Goal: Task Accomplishment & Management: Complete application form

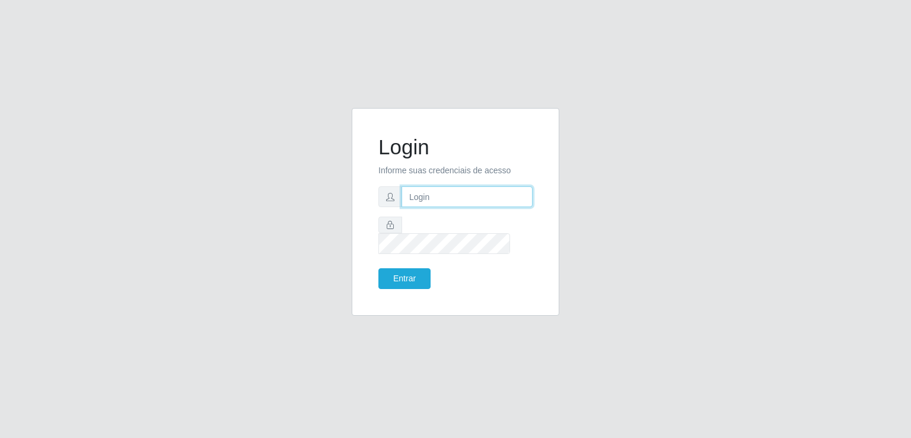
drag, startPoint x: 456, startPoint y: 212, endPoint x: 463, endPoint y: 205, distance: 10.5
click at [456, 207] on input "text" at bounding box center [467, 196] width 131 height 21
type input "[EMAIL_ADDRESS][DOMAIN_NAME]"
click at [415, 277] on button "Entrar" at bounding box center [405, 278] width 52 height 21
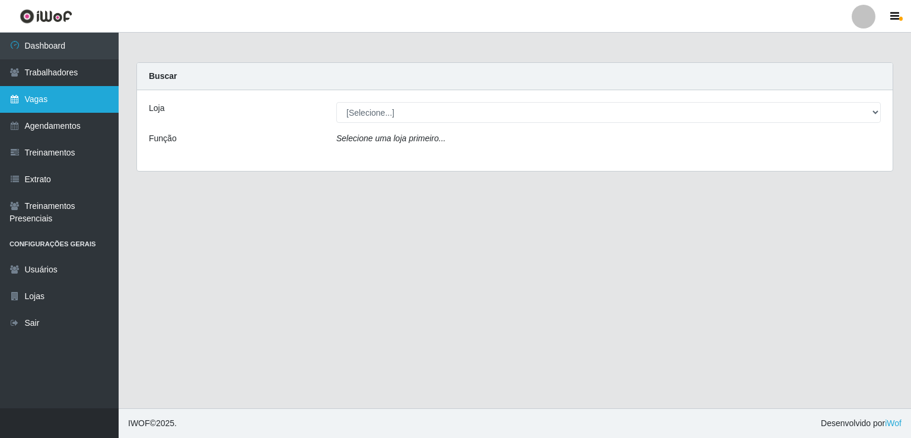
click at [64, 104] on link "Vagas" at bounding box center [59, 99] width 119 height 27
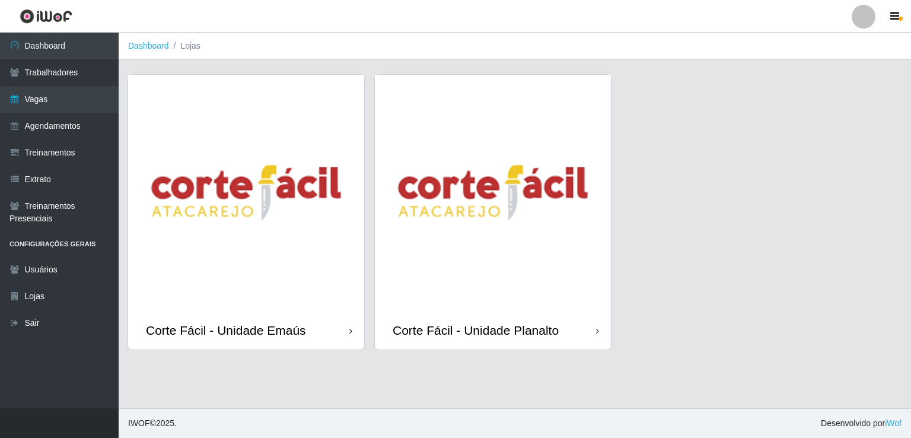
click at [230, 255] on img at bounding box center [246, 193] width 236 height 236
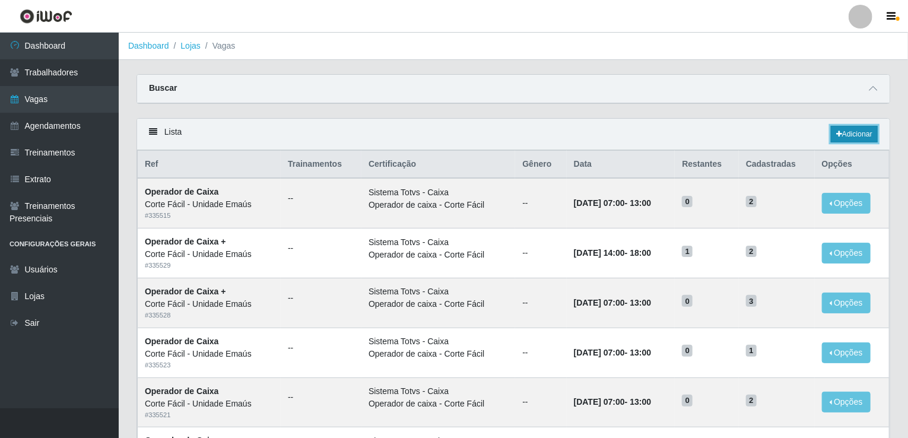
click at [838, 131] on icon at bounding box center [839, 134] width 6 height 7
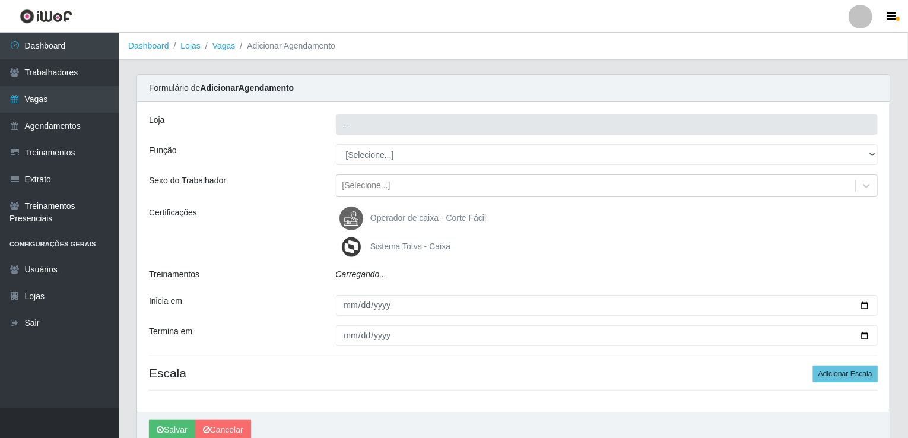
type input "Corte Fácil - Unidade Emaús"
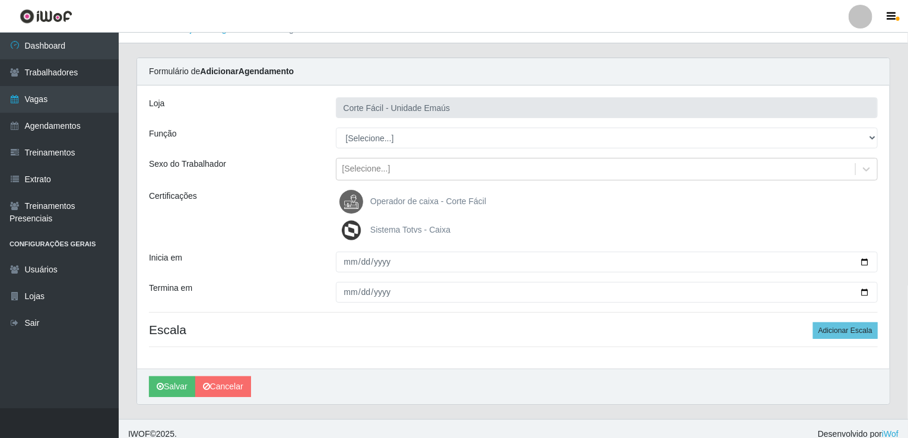
scroll to position [26, 0]
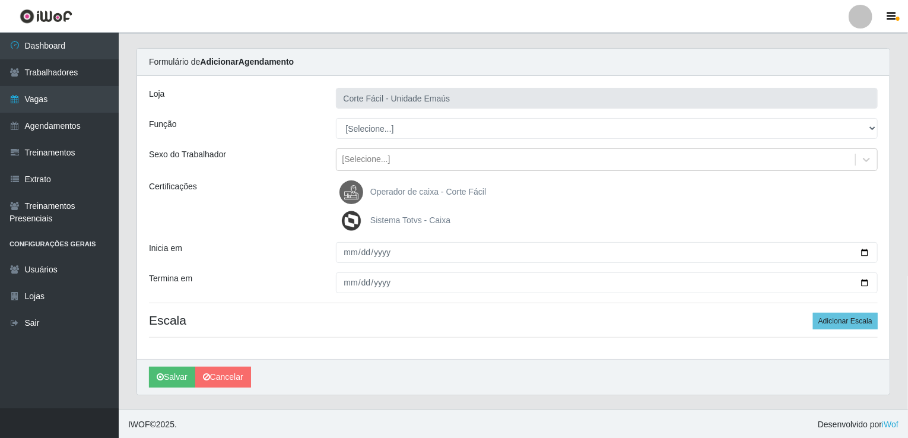
click at [390, 110] on div "Loja Corte Fácil - Unidade Emaús Função [Selecione...] ASG ASG + ASG ++ Auxilia…" at bounding box center [513, 217] width 752 height 283
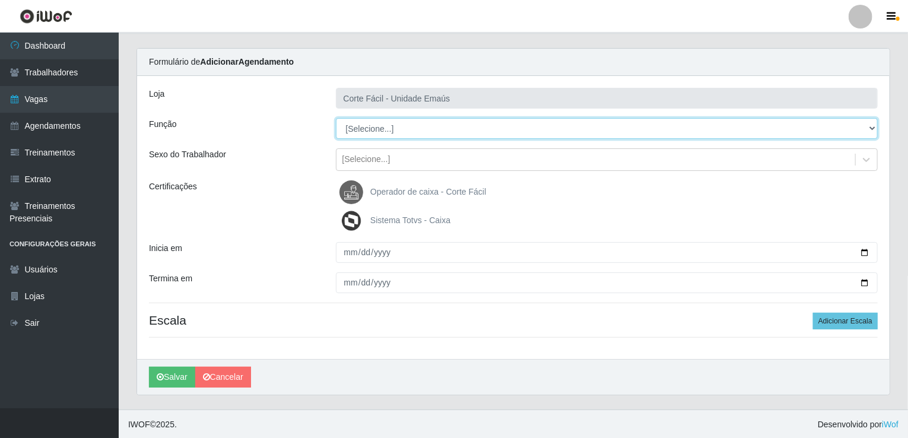
click at [373, 126] on select "[Selecione...] ASG ASG + ASG ++ Auxiliar de Cozinha Auxiliar de Cozinha + Auxil…" at bounding box center [607, 128] width 542 height 21
select select "115"
click at [336, 118] on select "[Selecione...] ASG ASG + ASG ++ Auxiliar de Cozinha Auxiliar de Cozinha + Auxil…" at bounding box center [607, 128] width 542 height 21
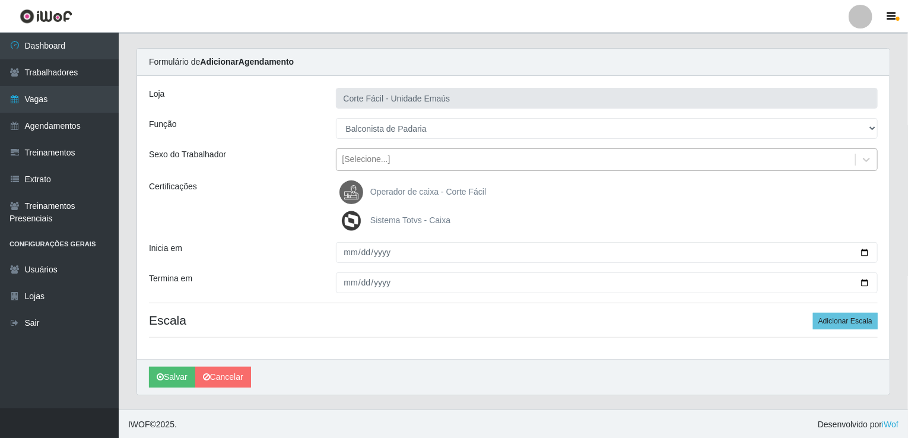
click at [372, 160] on div "[Selecione...]" at bounding box center [366, 160] width 48 height 12
click at [268, 206] on div "Certificações" at bounding box center [233, 206] width 187 height 52
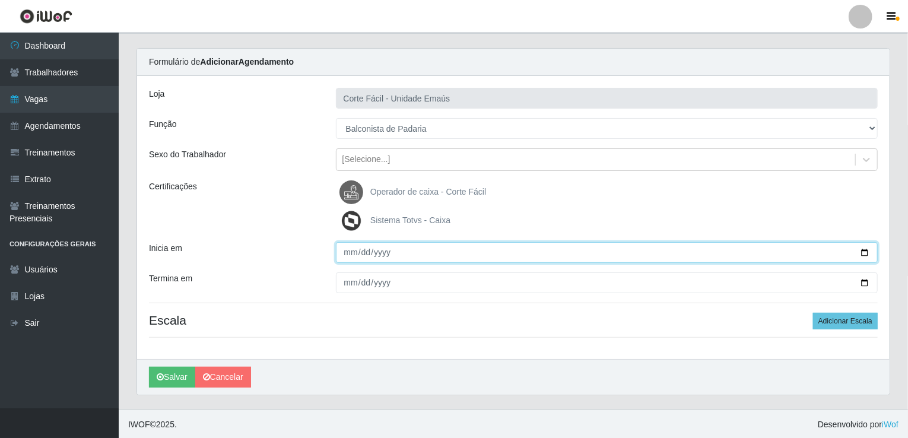
click at [347, 248] on input "Inicia em" at bounding box center [607, 252] width 542 height 21
type input "[DATE]"
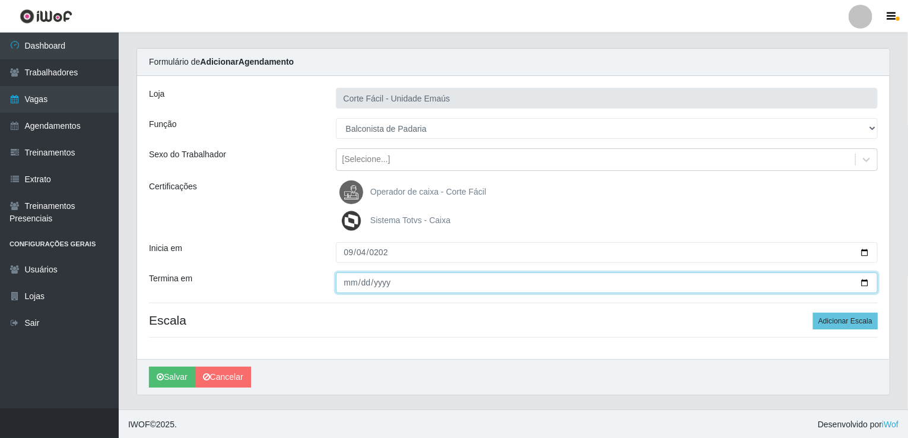
click at [354, 287] on input "Termina em" at bounding box center [607, 282] width 542 height 21
type input "[DATE]"
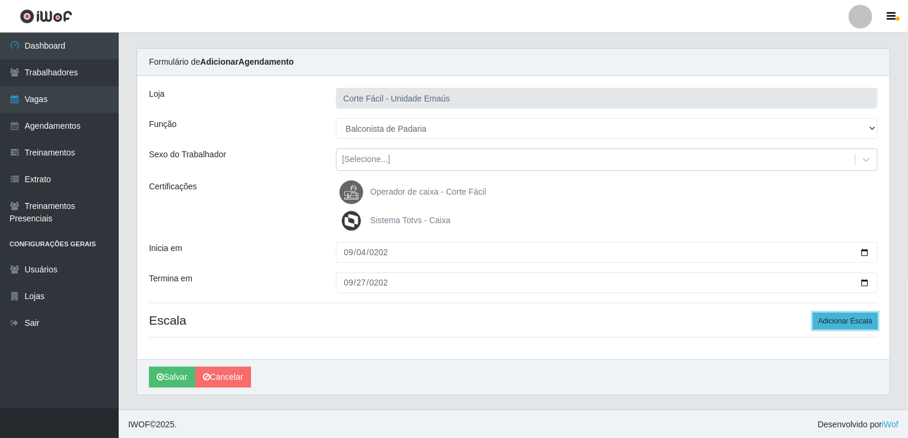
click at [824, 316] on button "Adicionar Escala" at bounding box center [845, 321] width 65 height 17
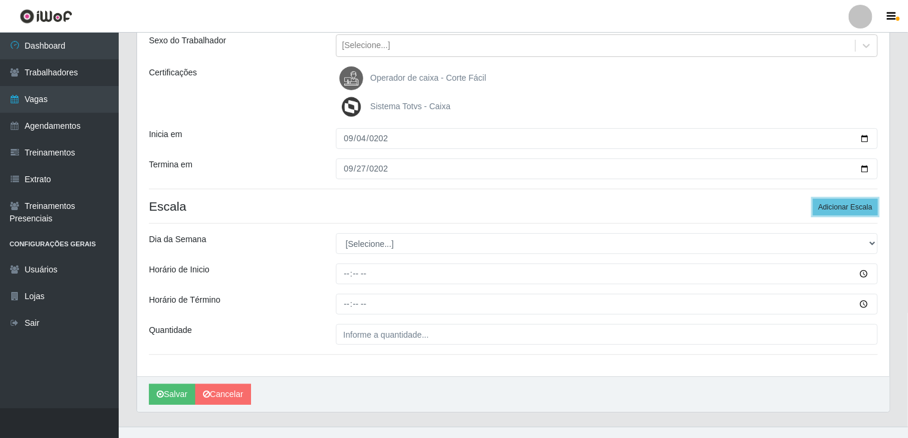
scroll to position [157, 0]
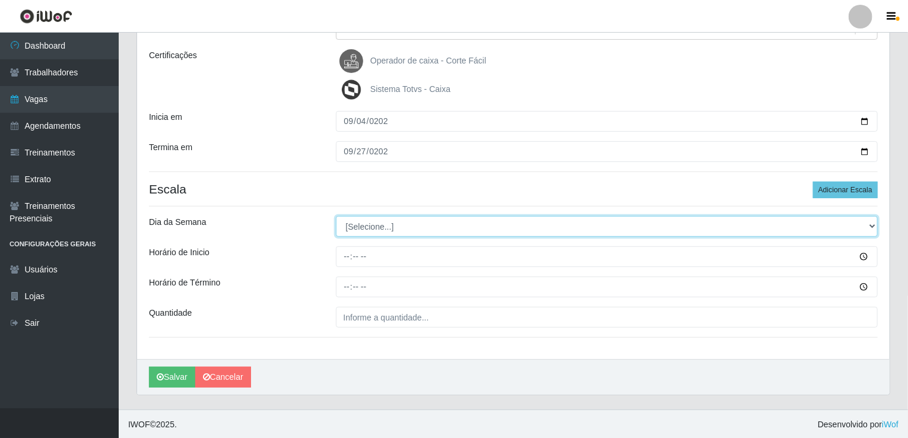
click at [397, 230] on select "[Selecione...] Segunda Terça Quarta Quinta Sexta Sábado Domingo" at bounding box center [607, 226] width 542 height 21
select select "4"
click at [336, 216] on select "[Selecione...] Segunda Terça Quarta Quinta Sexta Sábado Domingo" at bounding box center [607, 226] width 542 height 21
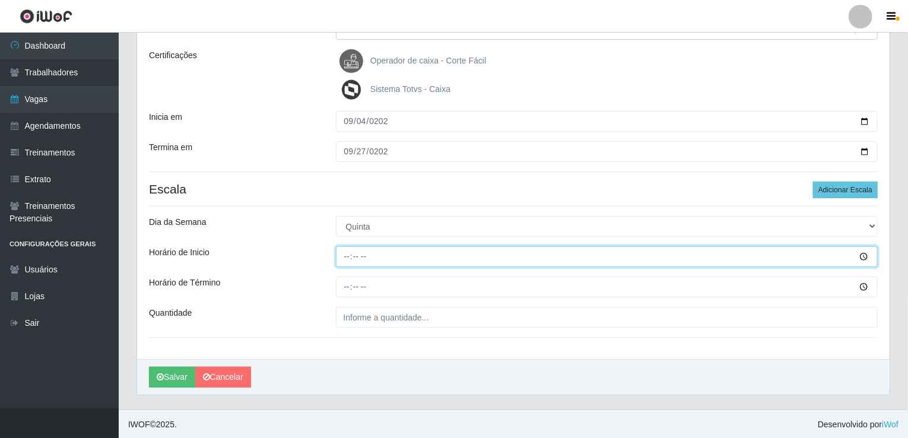
click at [343, 252] on input "Horário de Inicio" at bounding box center [607, 256] width 542 height 21
type input "14:00"
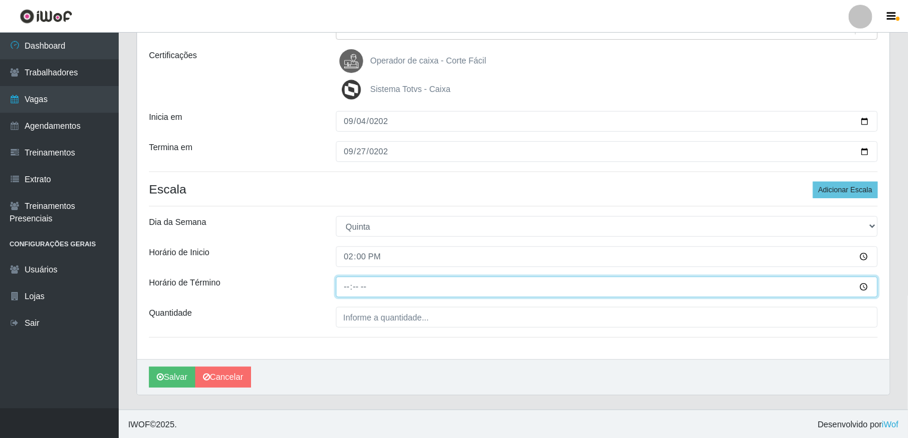
click at [340, 288] on input "Horário de Término" at bounding box center [607, 287] width 542 height 21
type input "20:00"
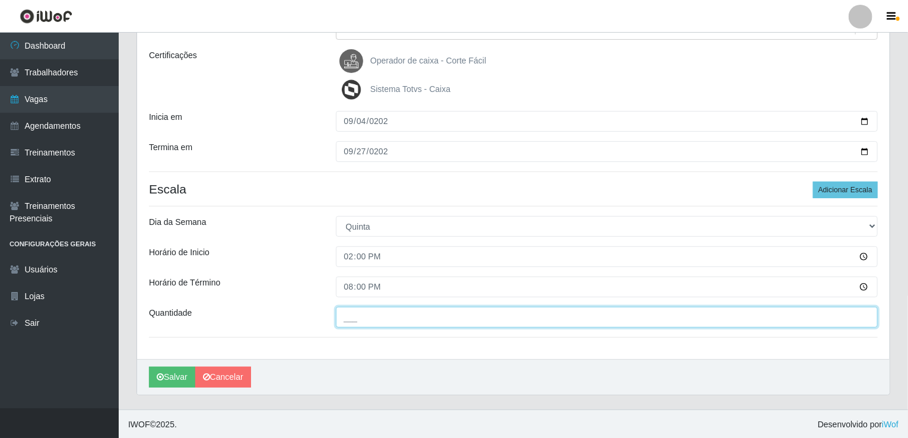
click at [363, 309] on input "___" at bounding box center [607, 317] width 542 height 21
type input "001"
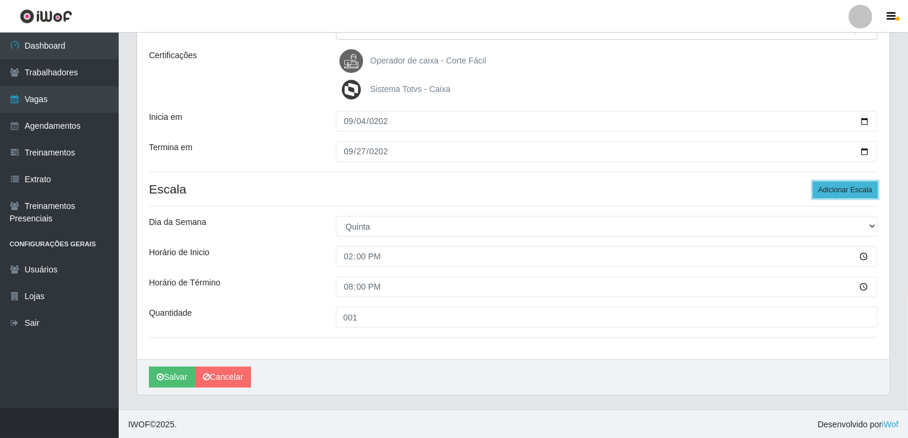
click at [847, 188] on button "Adicionar Escala" at bounding box center [845, 190] width 65 height 17
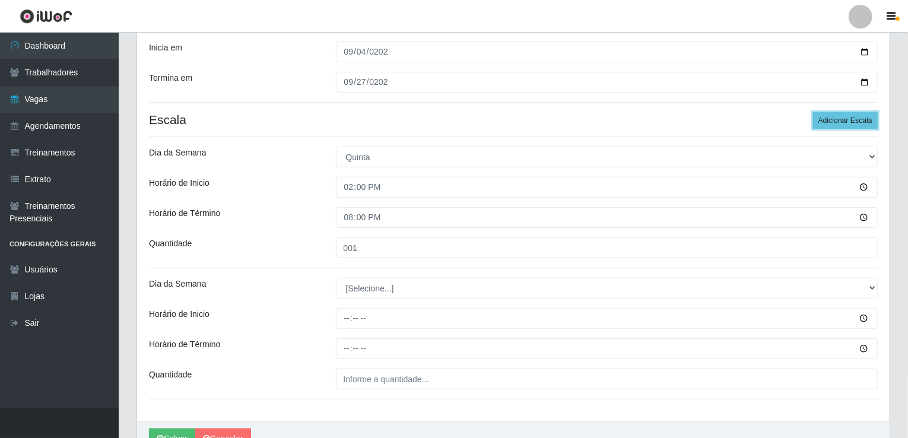
scroll to position [288, 0]
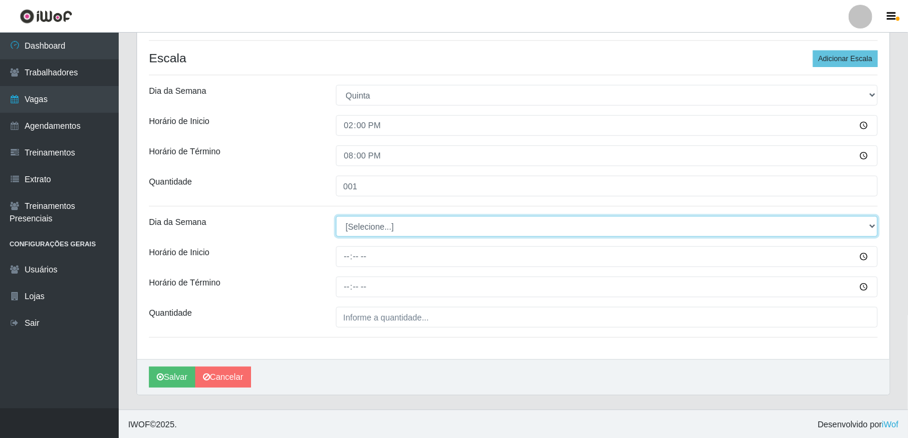
click at [354, 224] on select "[Selecione...] Segunda Terça Quarta Quinta Sexta Sábado Domingo" at bounding box center [607, 226] width 542 height 21
select select "5"
click at [336, 216] on select "[Selecione...] Segunda Terça Quarta Quinta Sexta Sábado Domingo" at bounding box center [607, 226] width 542 height 21
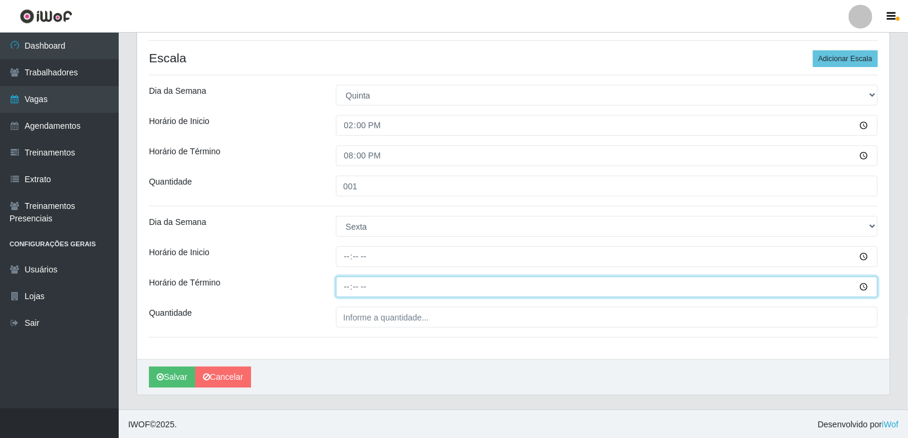
click at [344, 278] on input "Horário de Término" at bounding box center [607, 287] width 542 height 21
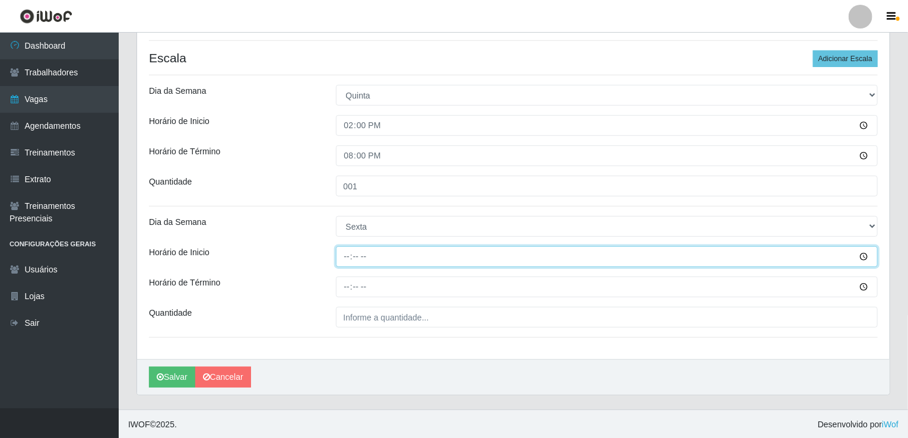
click at [347, 258] on input "Horário de Inicio" at bounding box center [607, 256] width 542 height 21
type input "14:00"
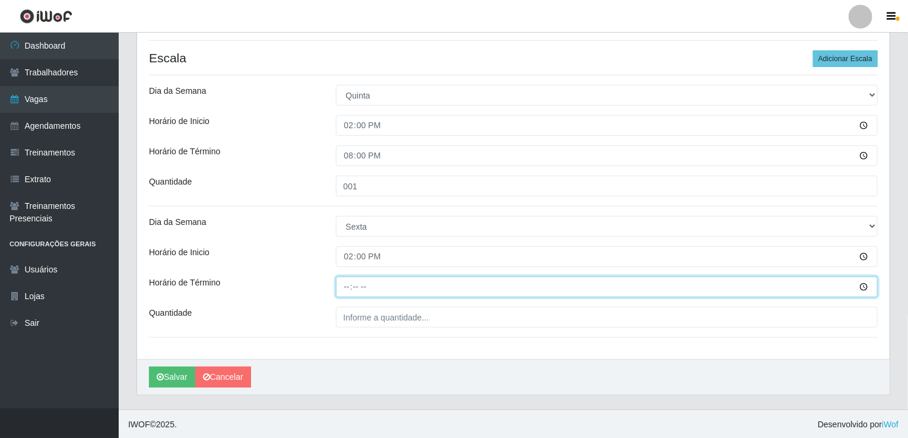
click at [347, 295] on input "Horário de Término" at bounding box center [607, 287] width 542 height 21
type input "20:00"
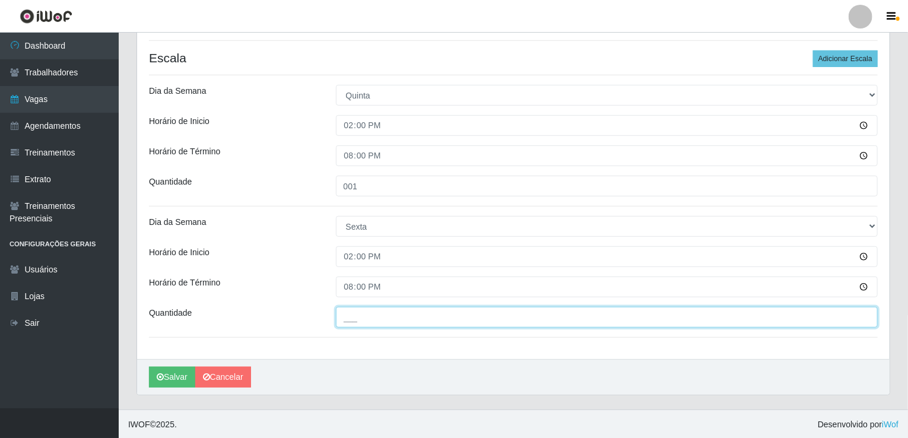
click at [349, 320] on input "___" at bounding box center [607, 317] width 542 height 21
type input "001"
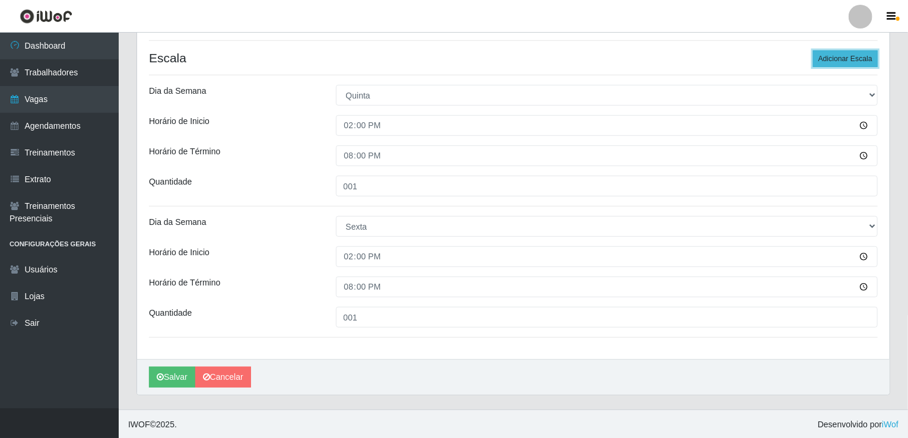
click at [852, 58] on button "Adicionar Escala" at bounding box center [845, 58] width 65 height 17
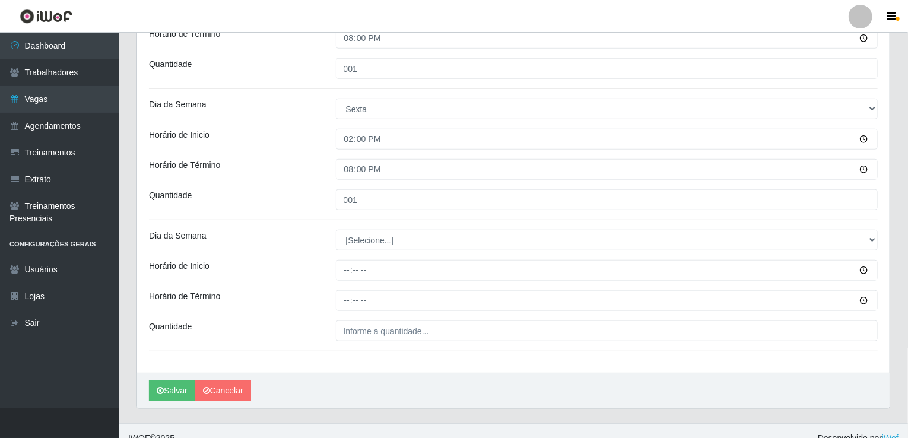
scroll to position [420, 0]
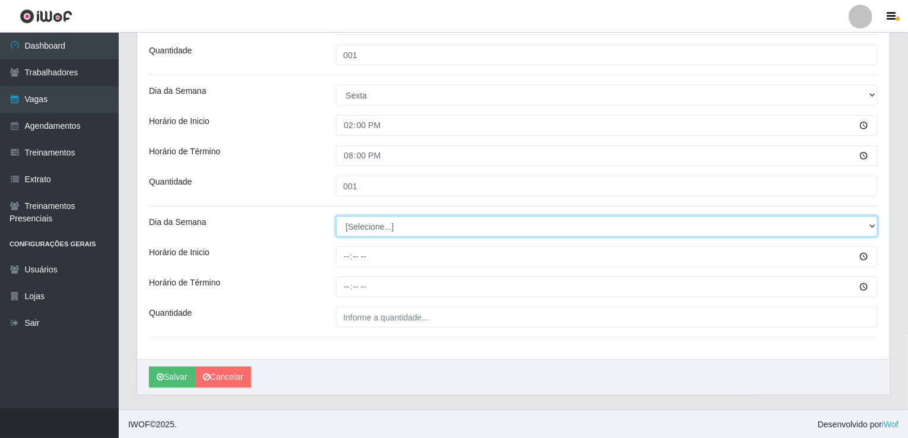
click at [379, 221] on select "[Selecione...] Segunda Terça Quarta Quinta Sexta Sábado Domingo" at bounding box center [607, 226] width 542 height 21
select select "6"
click at [336, 216] on select "[Selecione...] Segunda Terça Quarta Quinta Sexta Sábado Domingo" at bounding box center [607, 226] width 542 height 21
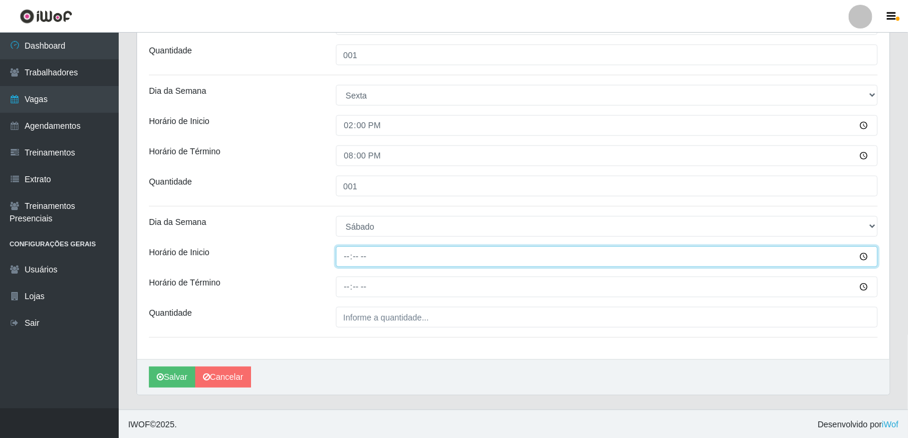
click at [351, 256] on input "Horário de Inicio" at bounding box center [607, 256] width 542 height 21
type input "14:00"
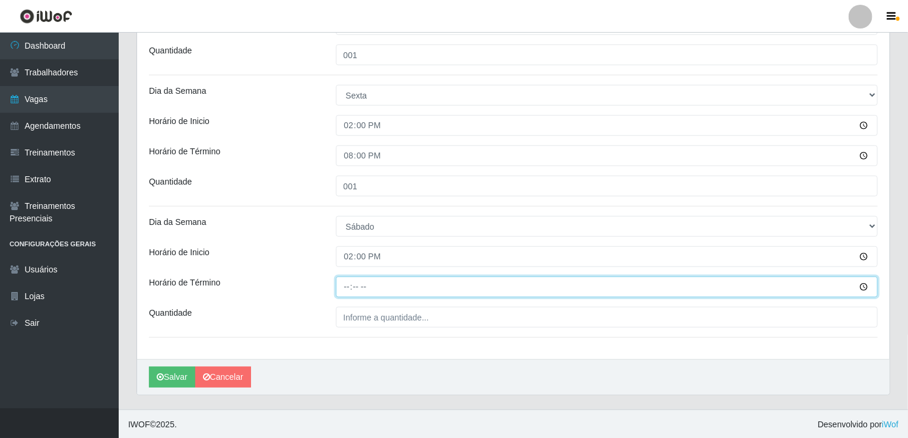
click at [351, 282] on input "Horário de Término" at bounding box center [607, 287] width 542 height 21
type input "20:00"
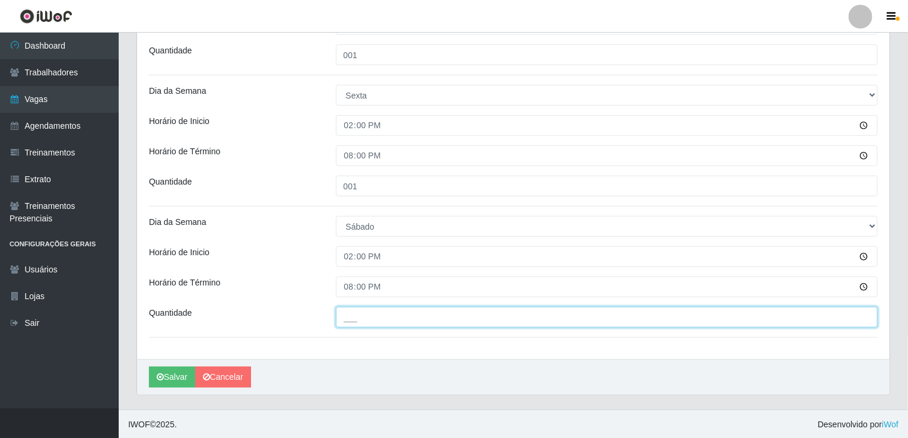
click at [343, 316] on input "___" at bounding box center [607, 317] width 542 height 21
type input "001"
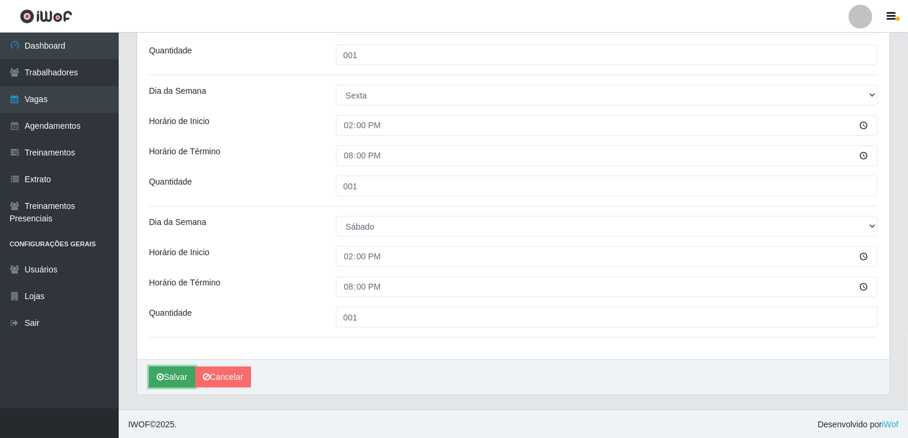
click at [176, 376] on button "Salvar" at bounding box center [172, 377] width 46 height 21
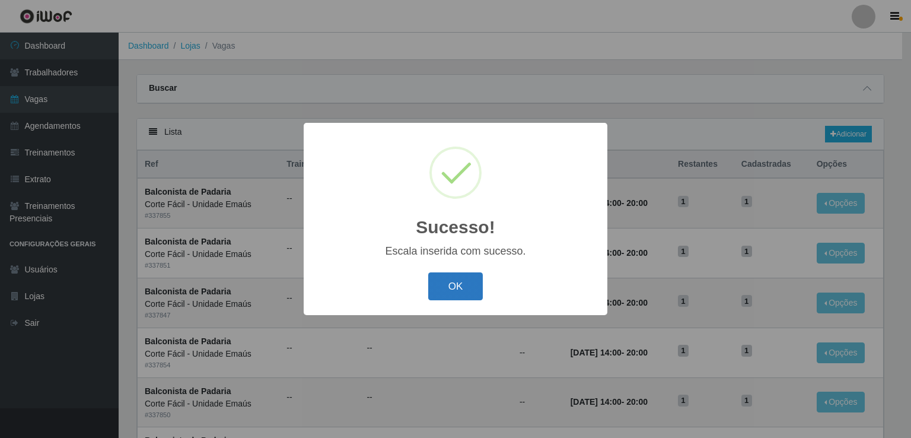
click at [444, 280] on button "OK" at bounding box center [455, 286] width 55 height 28
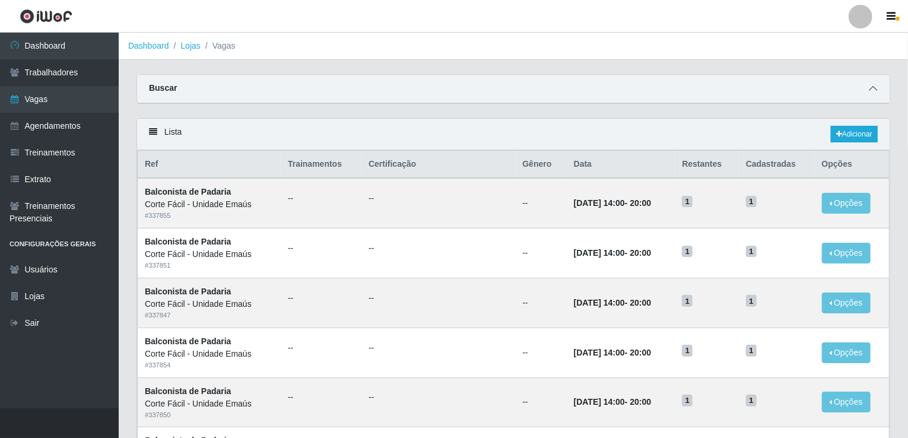
click at [869, 85] on icon at bounding box center [873, 88] width 8 height 8
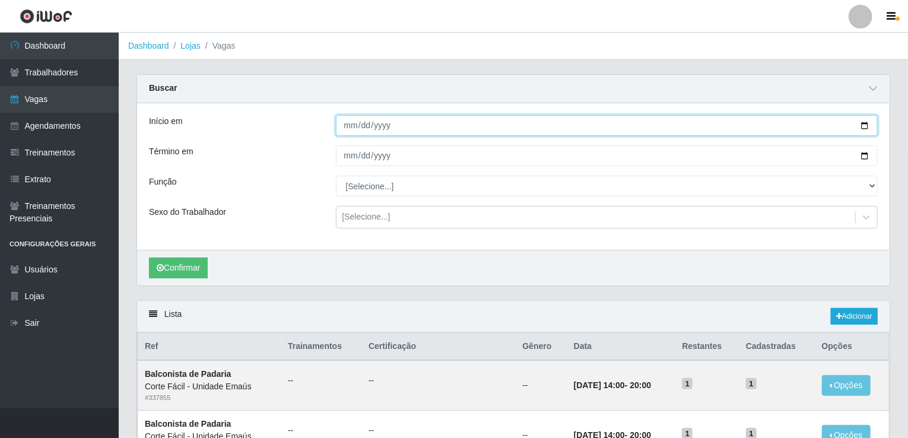
click at [342, 129] on input "Início em" at bounding box center [607, 125] width 542 height 21
type input "[DATE]"
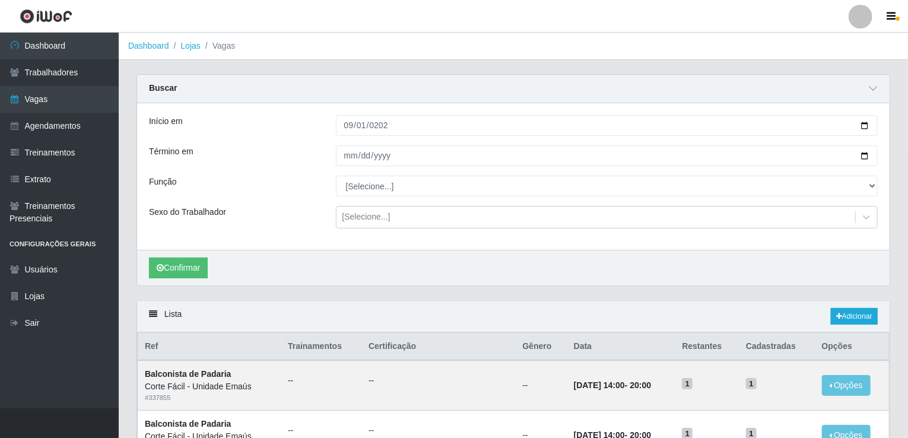
click at [327, 148] on div at bounding box center [607, 155] width 560 height 21
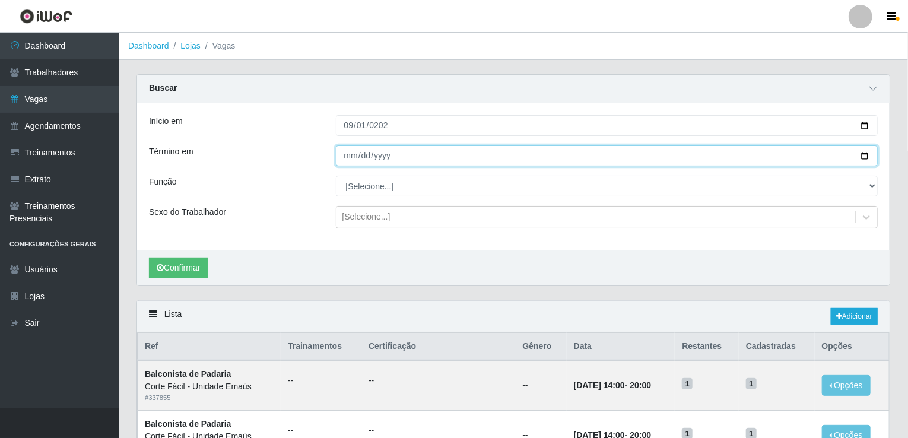
click at [337, 155] on input "Término em" at bounding box center [607, 155] width 542 height 21
type input "[DATE]"
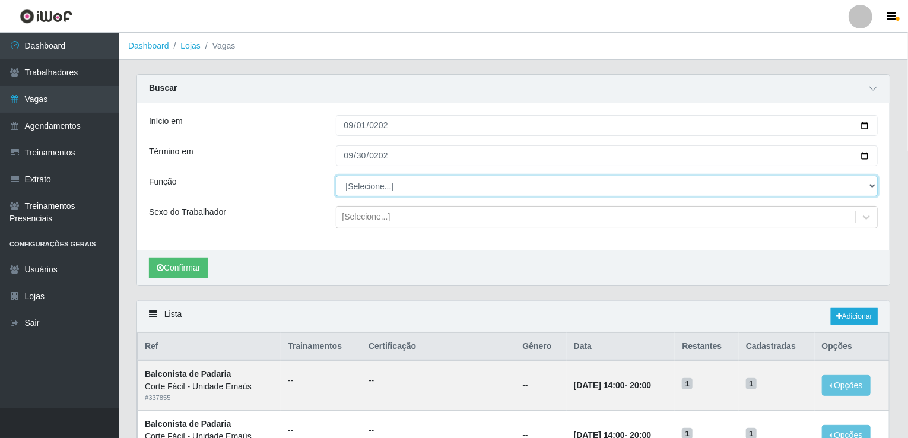
click at [401, 183] on select "[Selecione...] ASG ASG + ASG ++ Auxiliar de Cozinha Auxiliar de Cozinha + Auxil…" at bounding box center [607, 186] width 542 height 21
select select "115"
click at [336, 176] on select "[Selecione...] ASG ASG + ASG ++ Auxiliar de Cozinha Auxiliar de Cozinha + Auxil…" at bounding box center [607, 186] width 542 height 21
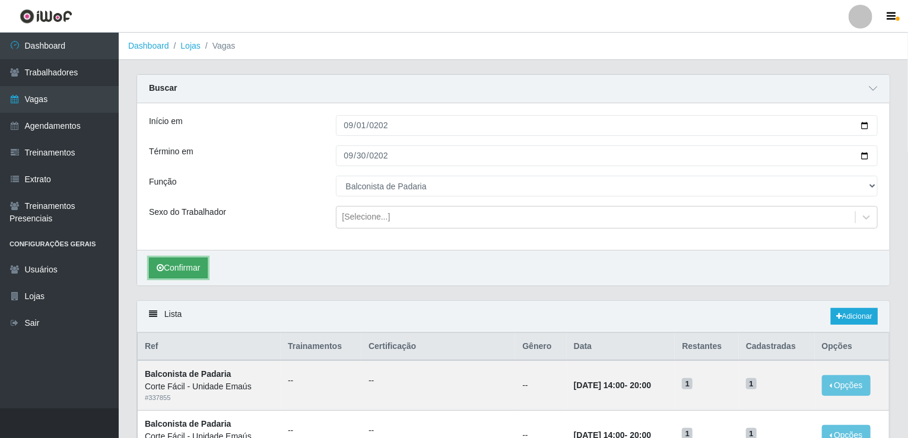
click at [162, 266] on icon "submit" at bounding box center [160, 267] width 7 height 8
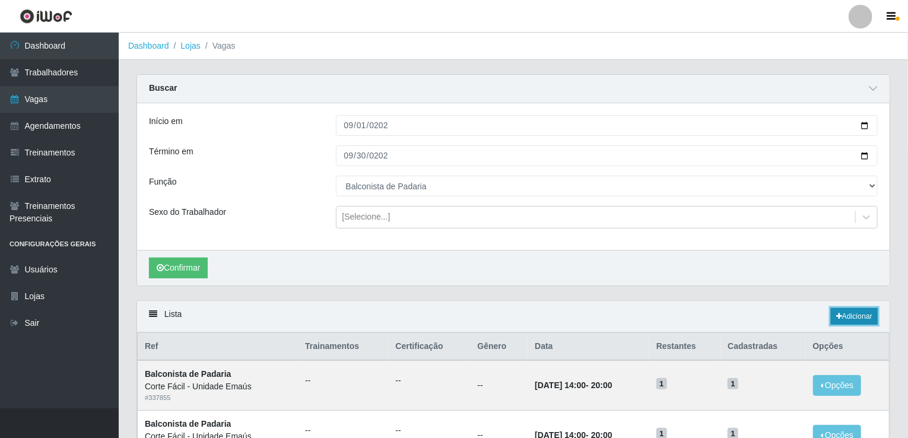
click at [856, 320] on link "Adicionar" at bounding box center [854, 316] width 47 height 17
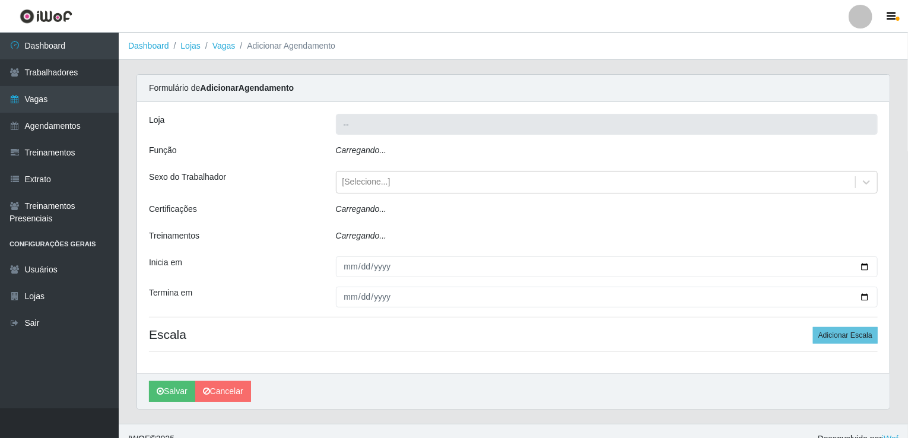
type input "Corte Fácil - Unidade Emaús"
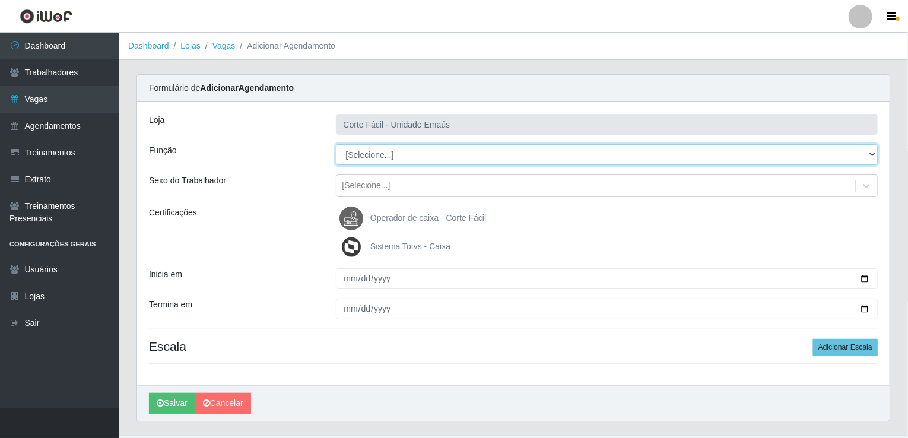
click at [366, 159] on select "[Selecione...] ASG ASG + ASG ++ Auxiliar de Cozinha Auxiliar de Cozinha + Auxil…" at bounding box center [607, 154] width 542 height 21
select select "116"
click at [336, 144] on select "[Selecione...] ASG ASG + ASG ++ Auxiliar de Cozinha Auxiliar de Cozinha + Auxil…" at bounding box center [607, 154] width 542 height 21
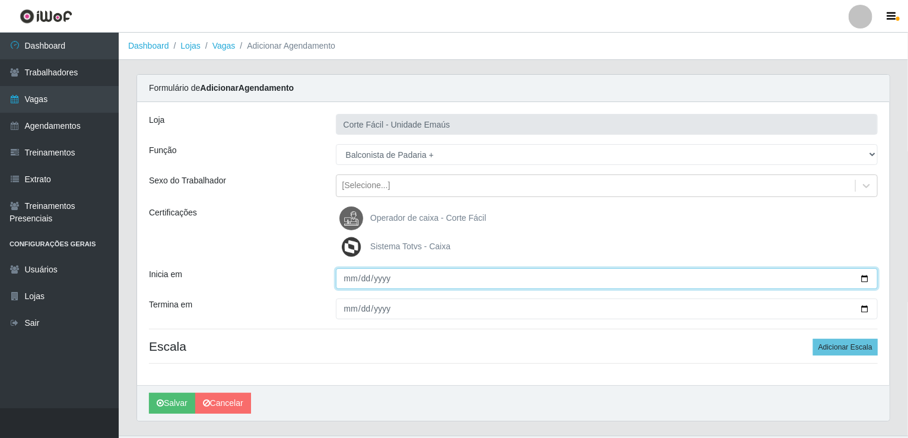
click at [364, 284] on input "Inicia em" at bounding box center [607, 278] width 542 height 21
type input "[DATE]"
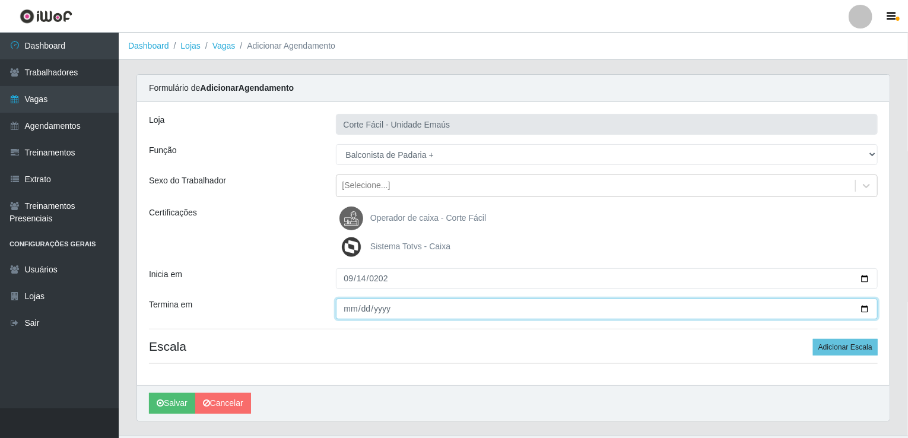
click at [351, 303] on input "Termina em" at bounding box center [607, 308] width 542 height 21
type input "[DATE]"
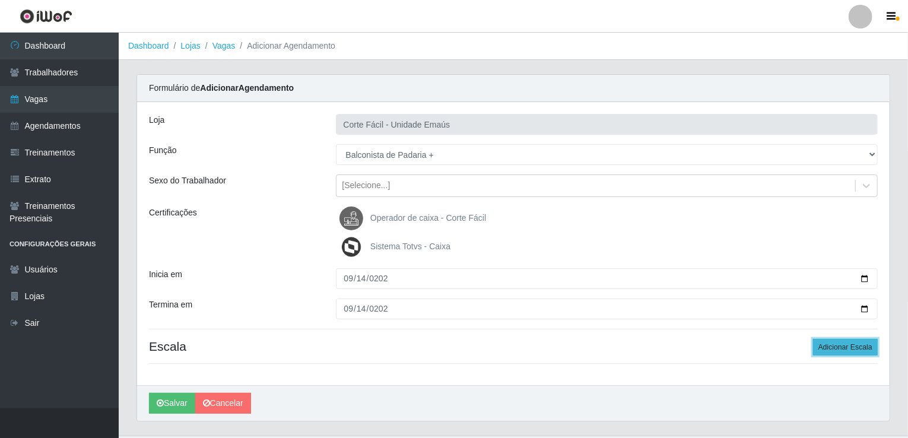
click at [846, 344] on button "Adicionar Escala" at bounding box center [845, 347] width 65 height 17
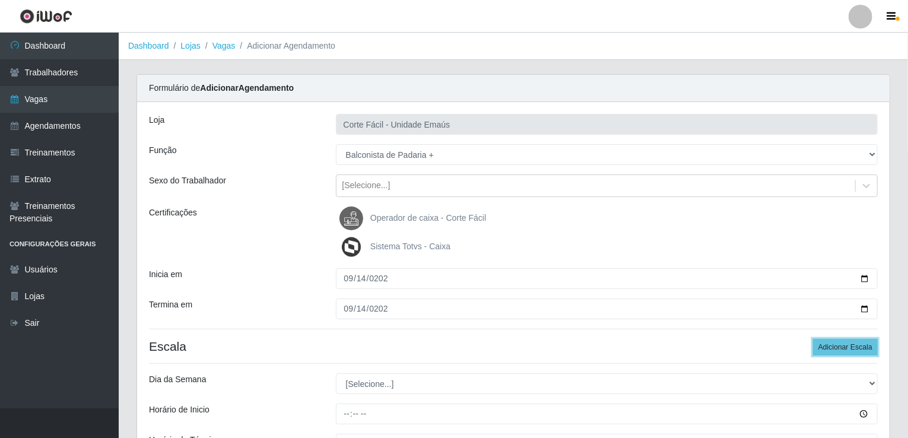
scroll to position [157, 0]
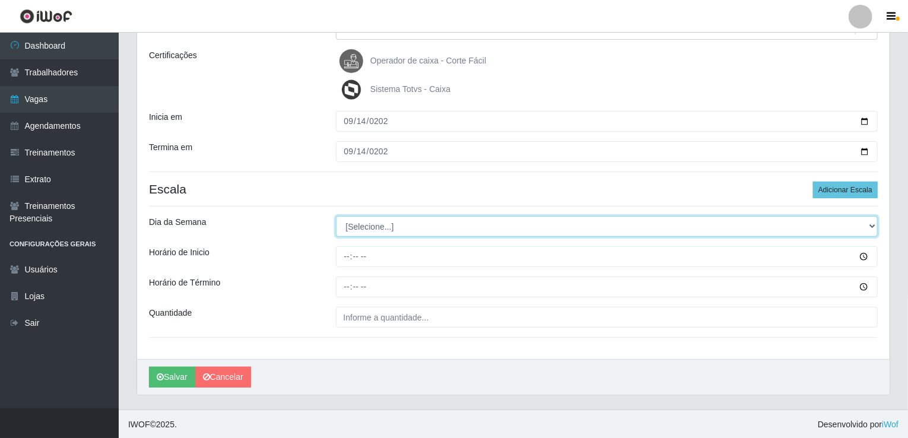
click at [385, 226] on select "[Selecione...] Segunda Terça Quarta Quinta Sexta Sábado Domingo" at bounding box center [607, 226] width 542 height 21
select select "0"
click at [336, 216] on select "[Selecione...] Segunda Terça Quarta Quinta Sexta Sábado Domingo" at bounding box center [607, 226] width 542 height 21
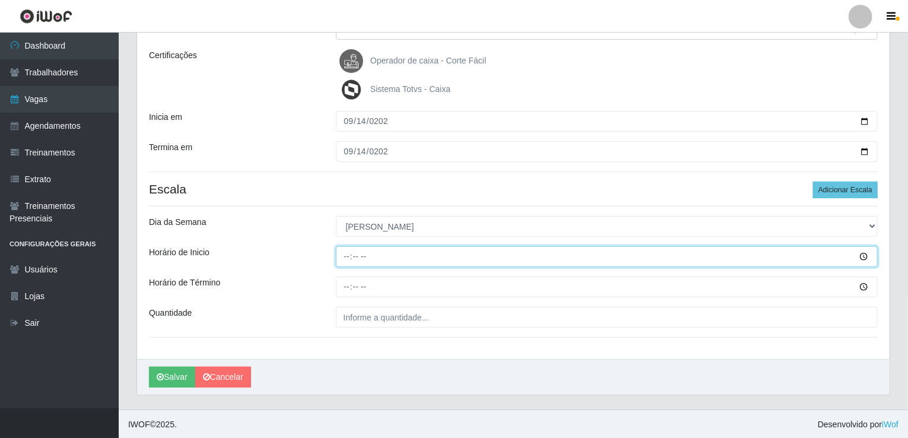
click at [348, 258] on input "Horário de Inicio" at bounding box center [607, 256] width 542 height 21
type input "07:00"
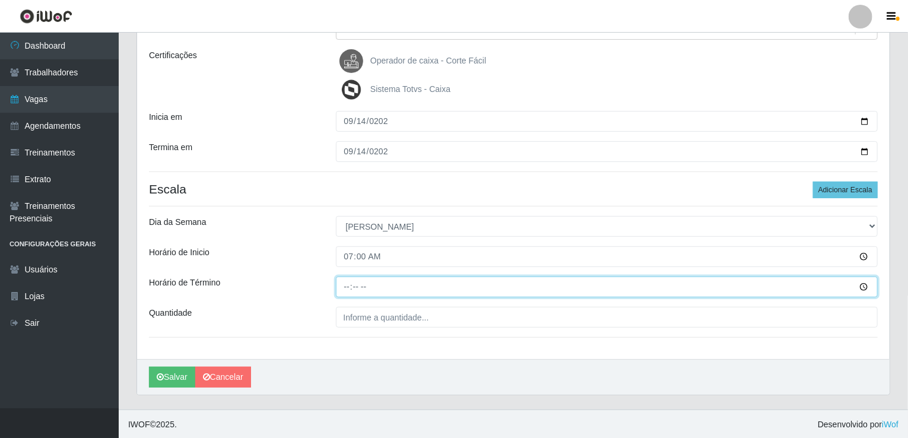
click at [344, 281] on input "Horário de Término" at bounding box center [607, 287] width 542 height 21
type input "13:00"
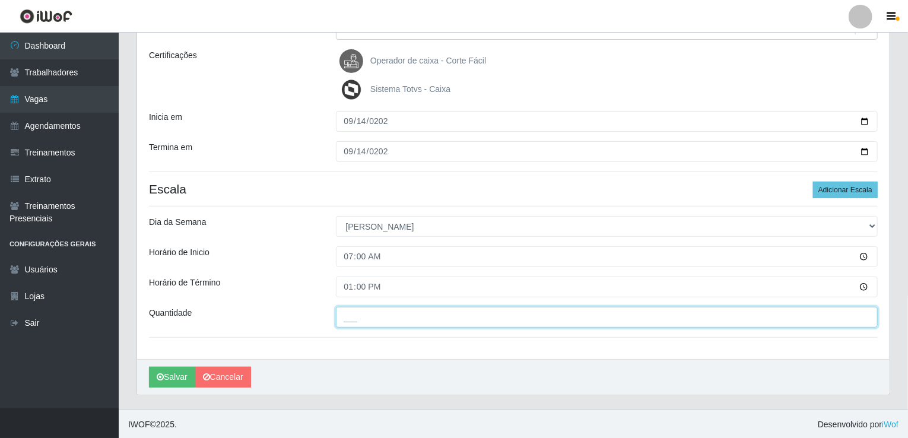
click at [382, 316] on input "___" at bounding box center [607, 317] width 542 height 21
type input "001"
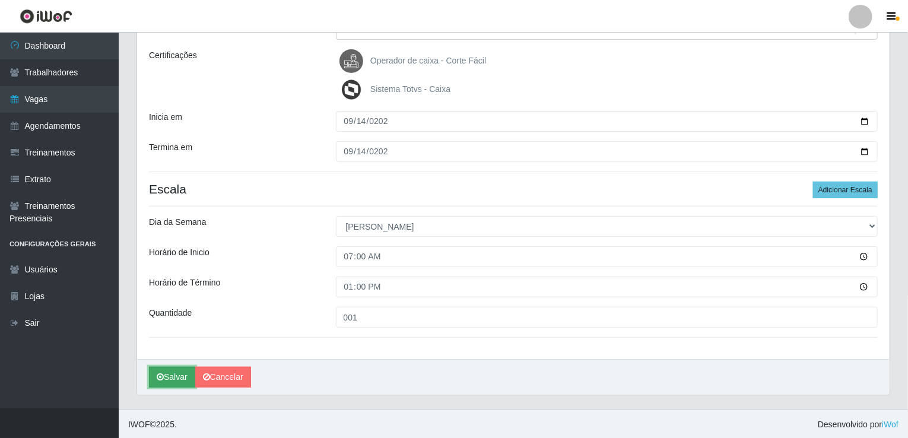
click at [161, 380] on button "Salvar" at bounding box center [172, 377] width 46 height 21
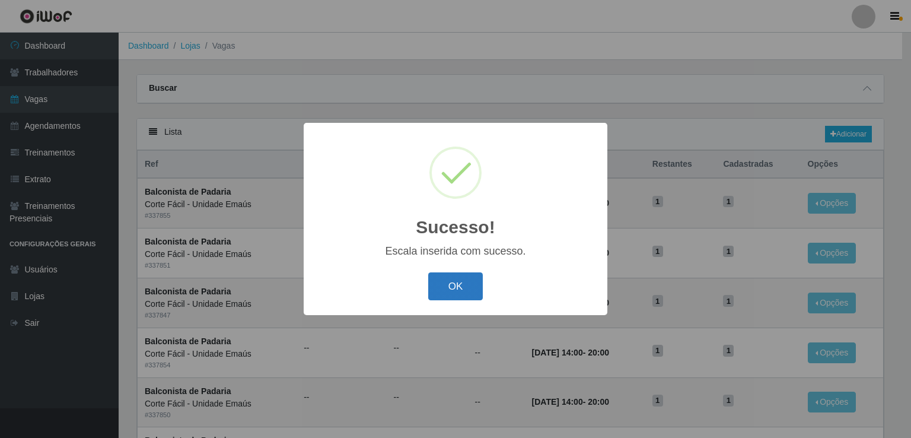
drag, startPoint x: 437, startPoint y: 287, endPoint x: 442, endPoint y: 283, distance: 6.8
click at [437, 287] on button "OK" at bounding box center [455, 286] width 55 height 28
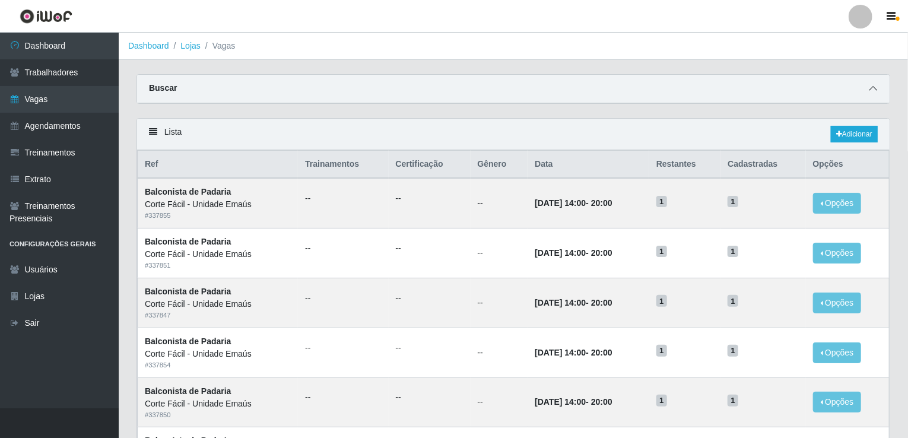
click at [876, 86] on icon at bounding box center [873, 88] width 8 height 8
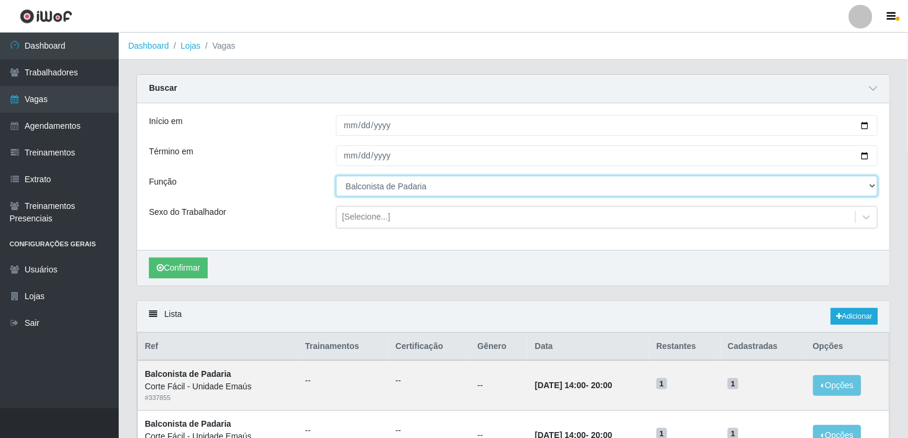
click at [401, 190] on select "[Selecione...] ASG ASG + ASG ++ Auxiliar de Cozinha Auxiliar de Cozinha + Auxil…" at bounding box center [607, 186] width 542 height 21
click at [336, 176] on select "[Selecione...] ASG ASG + ASG ++ Auxiliar de Cozinha Auxiliar de Cozinha + Auxil…" at bounding box center [607, 186] width 542 height 21
click at [401, 188] on select "[Selecione...] ASG ASG + ASG ++ Auxiliar de Cozinha Auxiliar de Cozinha + Auxil…" at bounding box center [607, 186] width 542 height 21
select select "116"
click at [336, 176] on select "[Selecione...] ASG ASG + ASG ++ Auxiliar de Cozinha Auxiliar de Cozinha + Auxil…" at bounding box center [607, 186] width 542 height 21
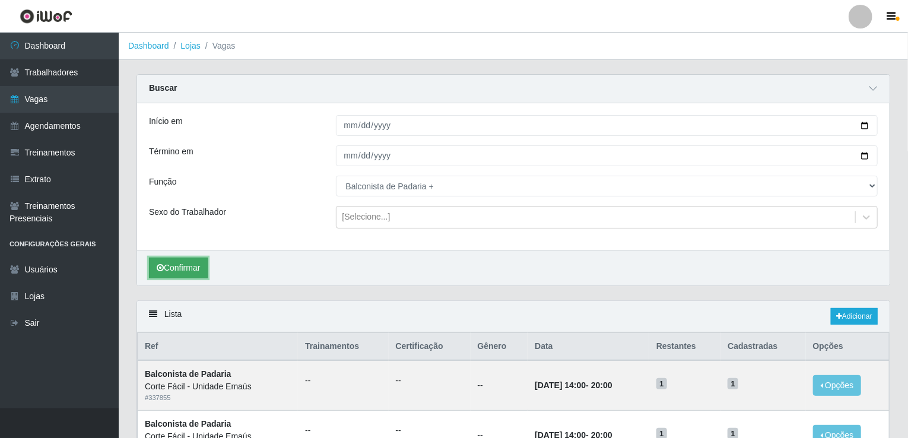
click at [160, 262] on button "Confirmar" at bounding box center [178, 268] width 59 height 21
